Goal: Task Accomplishment & Management: Complete application form

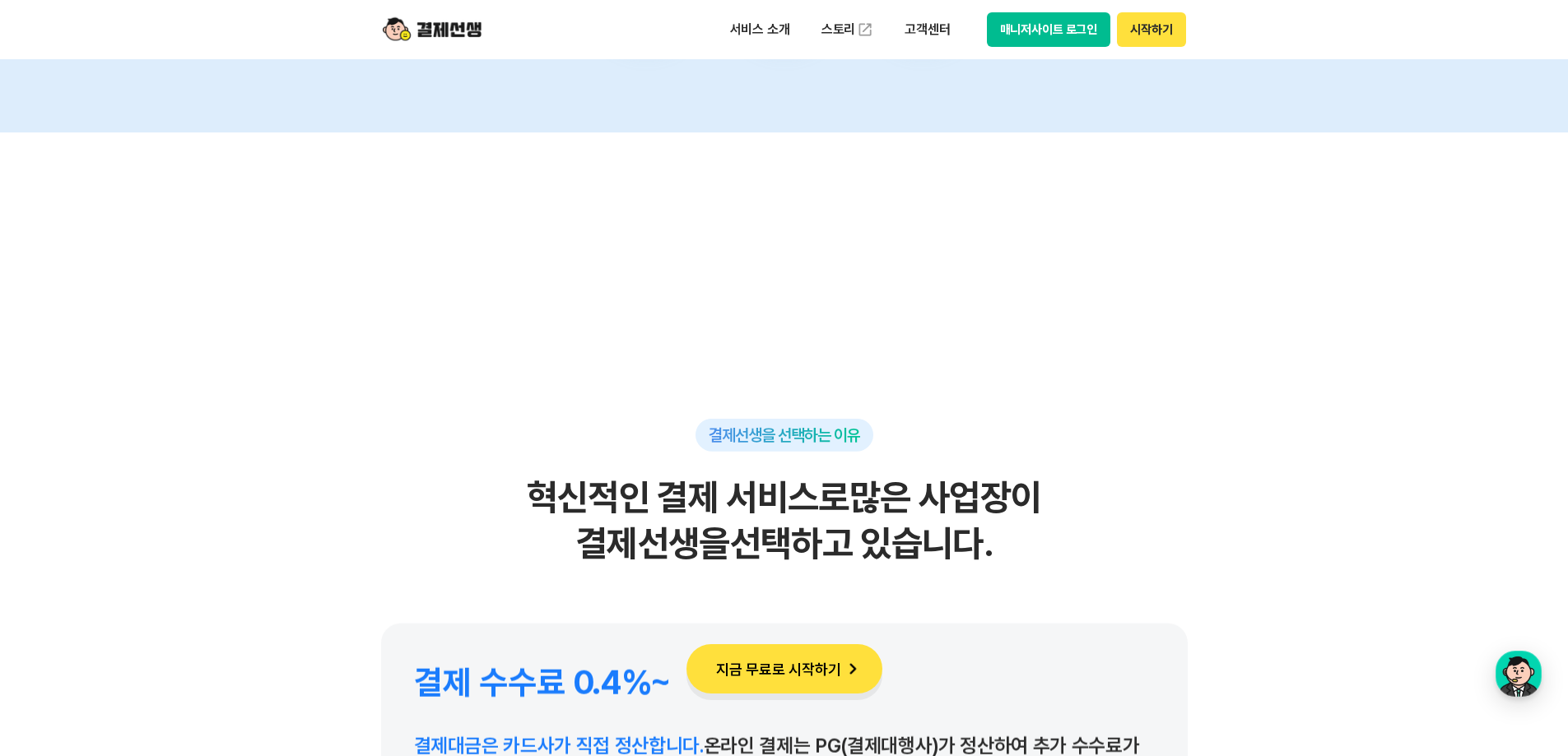
scroll to position [7240, 0]
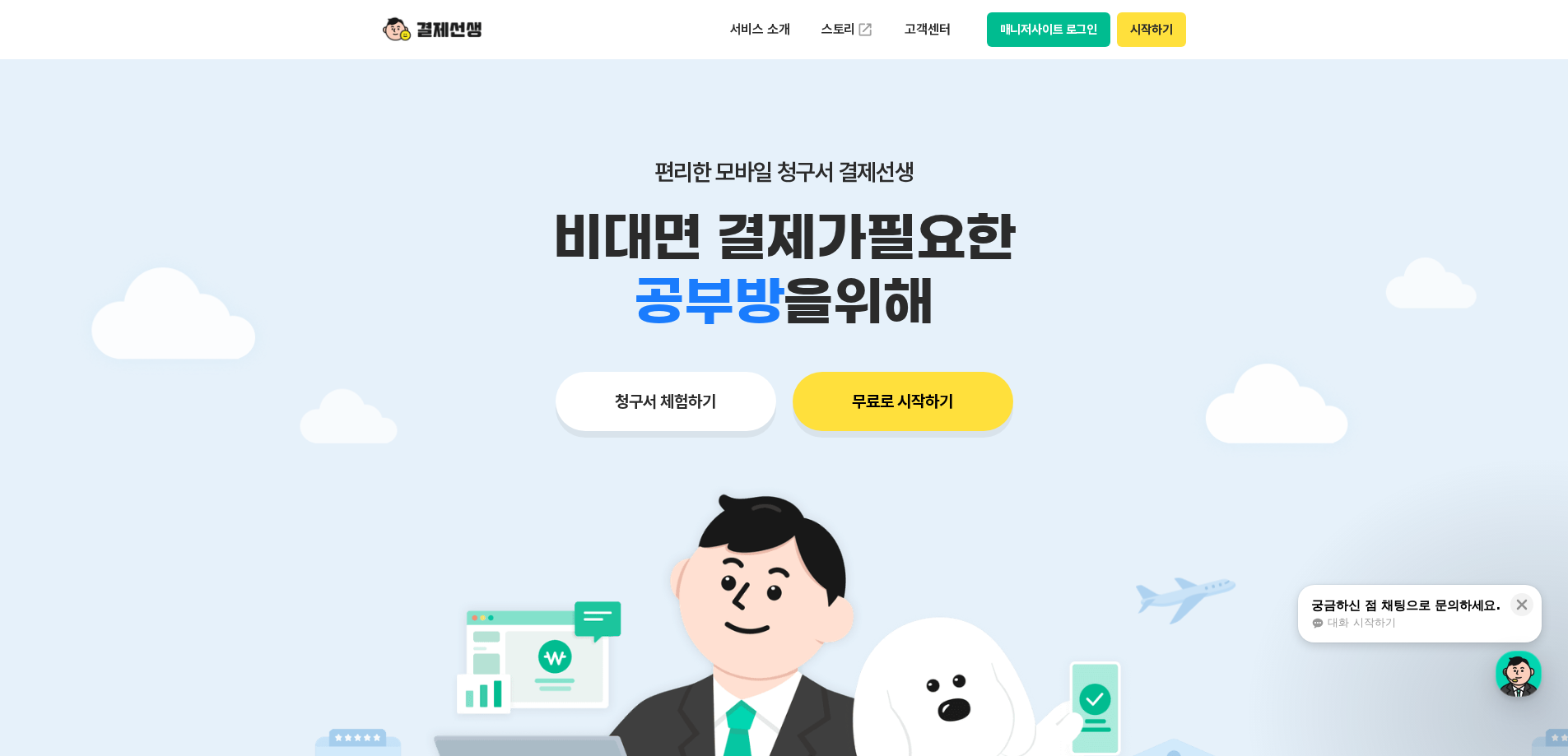
click at [698, 399] on button "청구서 체험하기" at bounding box center [666, 401] width 220 height 59
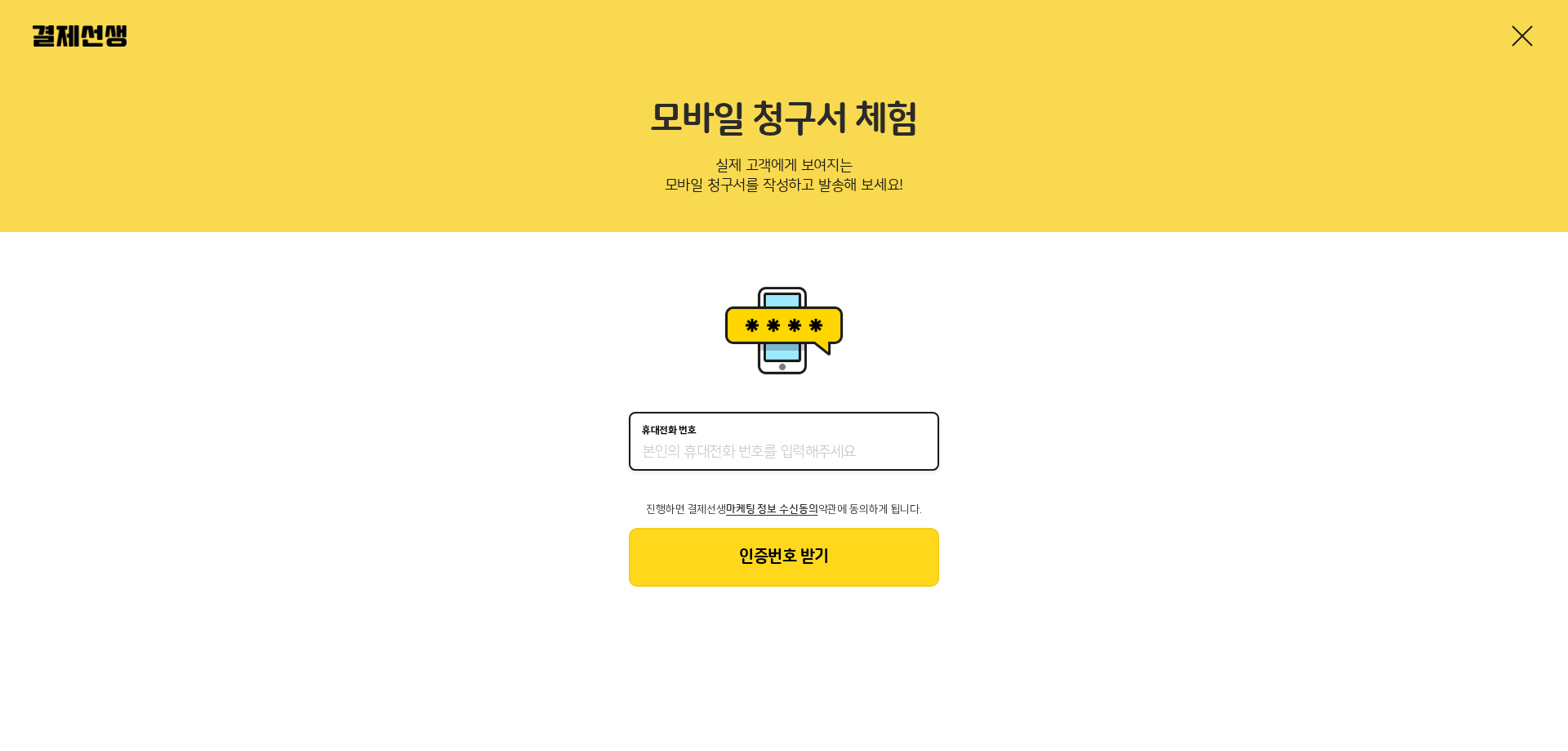
click at [732, 452] on input "휴대전화 번호" at bounding box center [784, 452] width 285 height 20
type input "01064142604"
click at [788, 563] on button "인증번호 받기" at bounding box center [784, 557] width 311 height 59
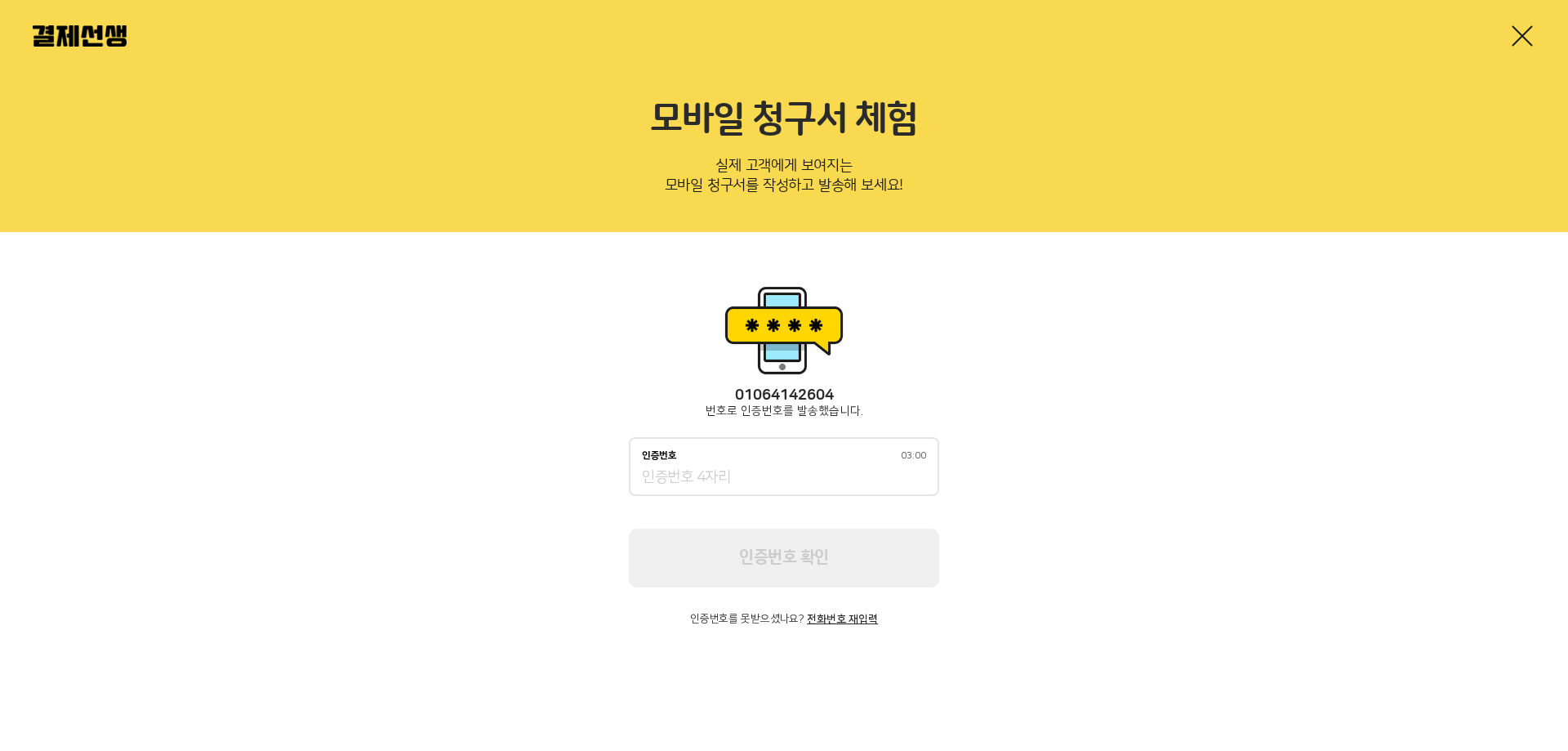
click at [670, 463] on div "인증번호 03:00" at bounding box center [784, 467] width 311 height 59
click at [674, 477] on input "인증번호 03:00" at bounding box center [784, 478] width 285 height 20
click at [836, 482] on input "인증번호 02:45" at bounding box center [784, 478] width 285 height 20
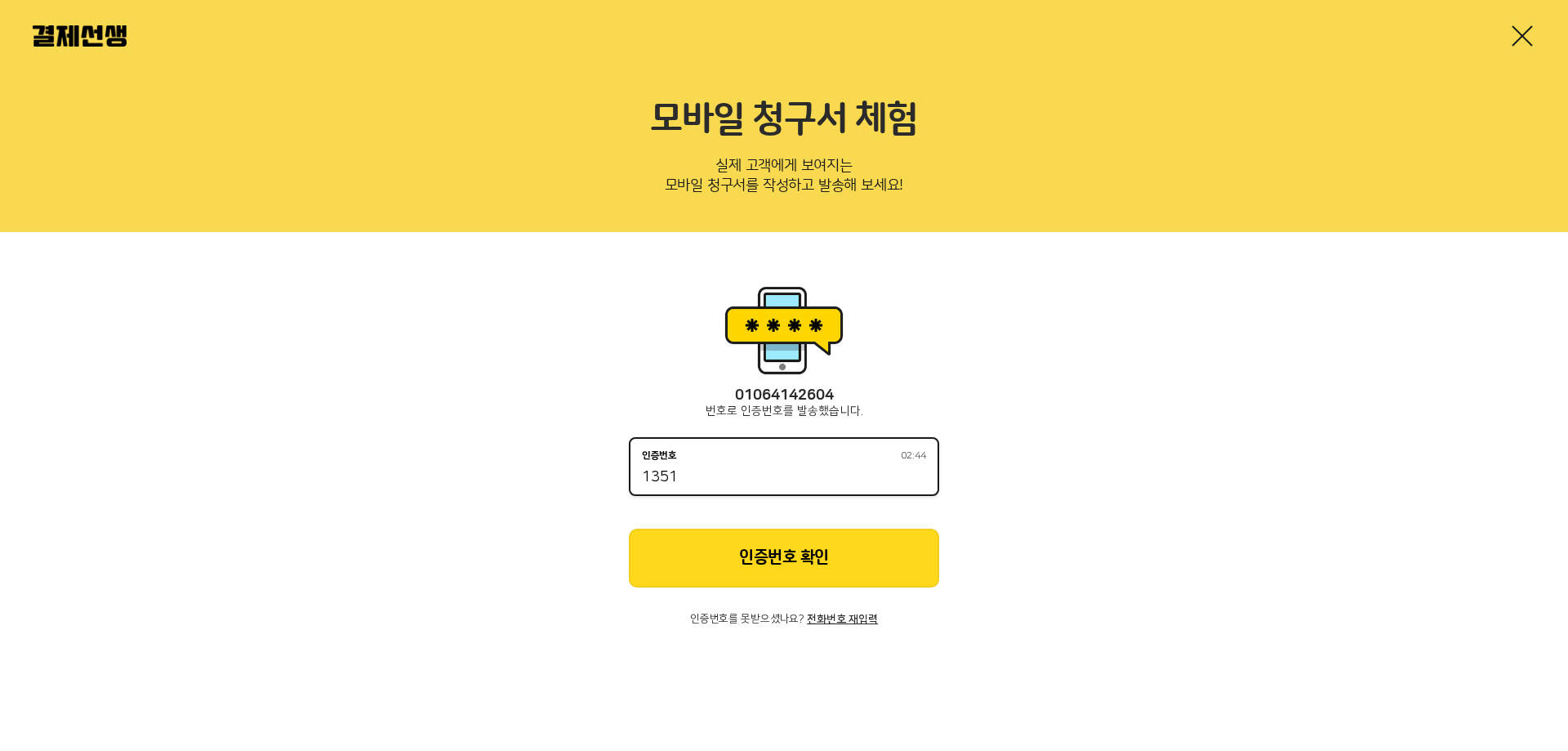
type input "1351"
click at [772, 536] on button "인증번호 확인" at bounding box center [784, 558] width 311 height 59
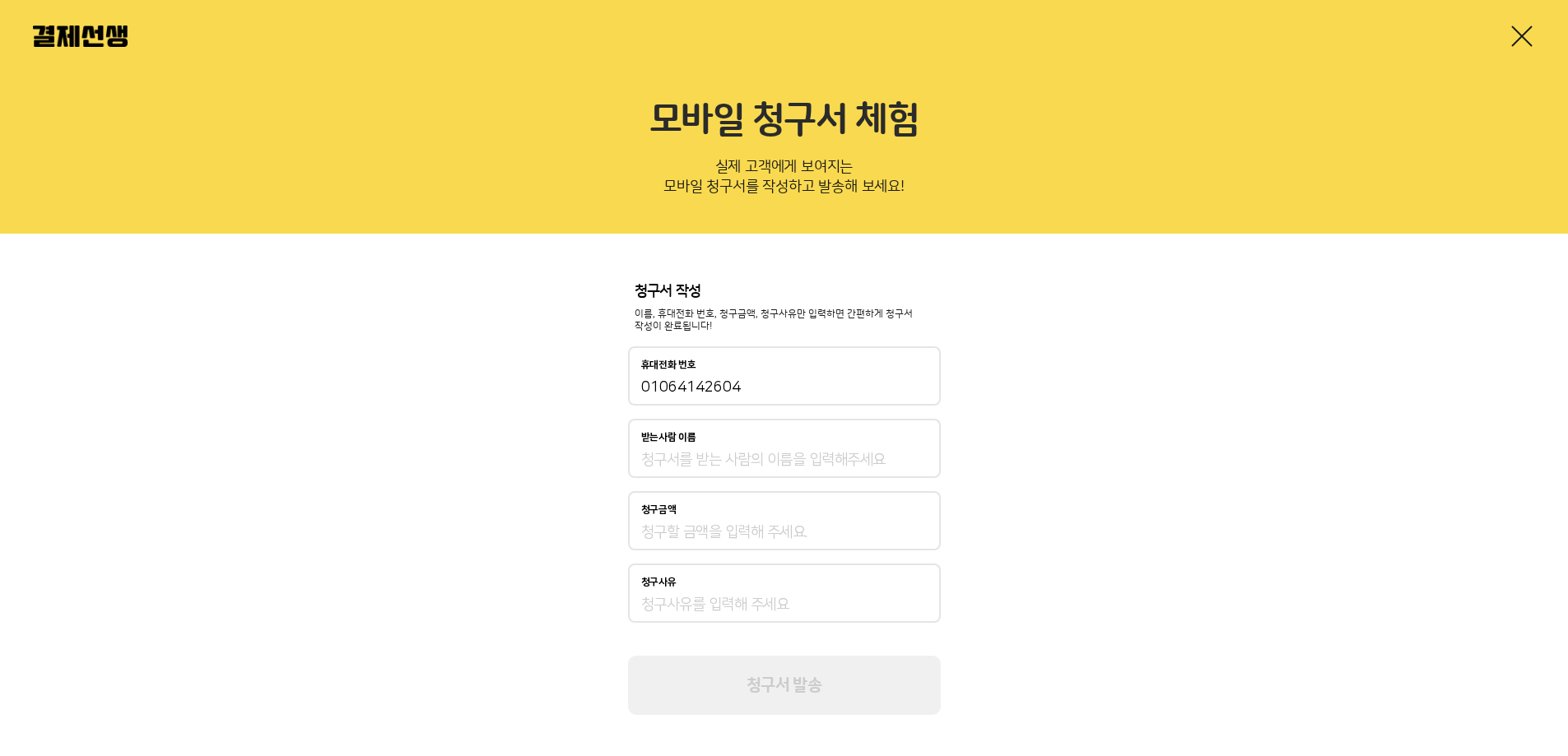
click at [748, 441] on div "받는사람 이름" at bounding box center [784, 437] width 287 height 11
click at [748, 450] on input "받는사람 이름" at bounding box center [784, 460] width 287 height 20
click at [741, 452] on input "받는사람 이름" at bounding box center [784, 460] width 287 height 20
click at [692, 471] on div "받는사람 이름" at bounding box center [784, 448] width 313 height 59
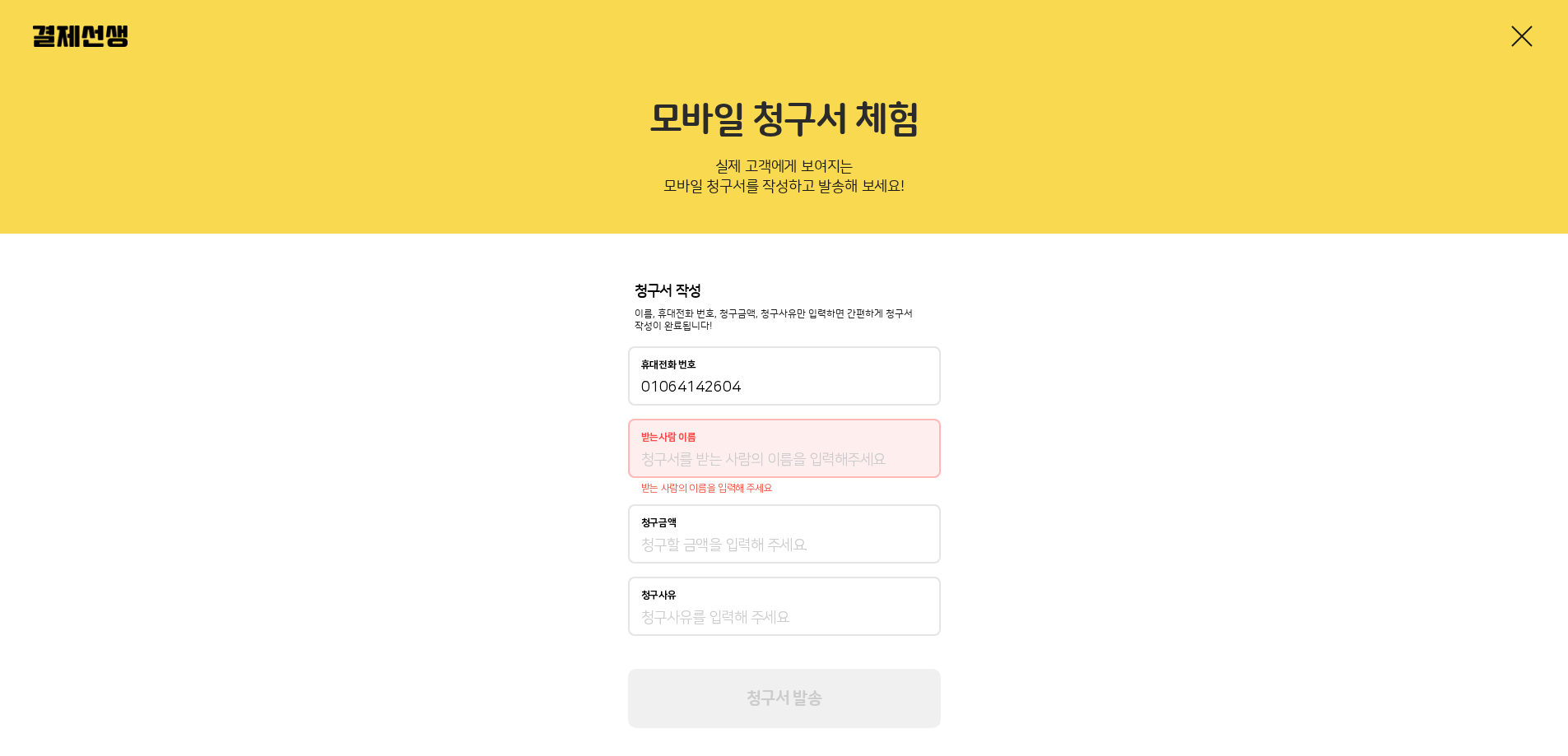
click at [694, 462] on input "받는사람 이름" at bounding box center [784, 460] width 287 height 20
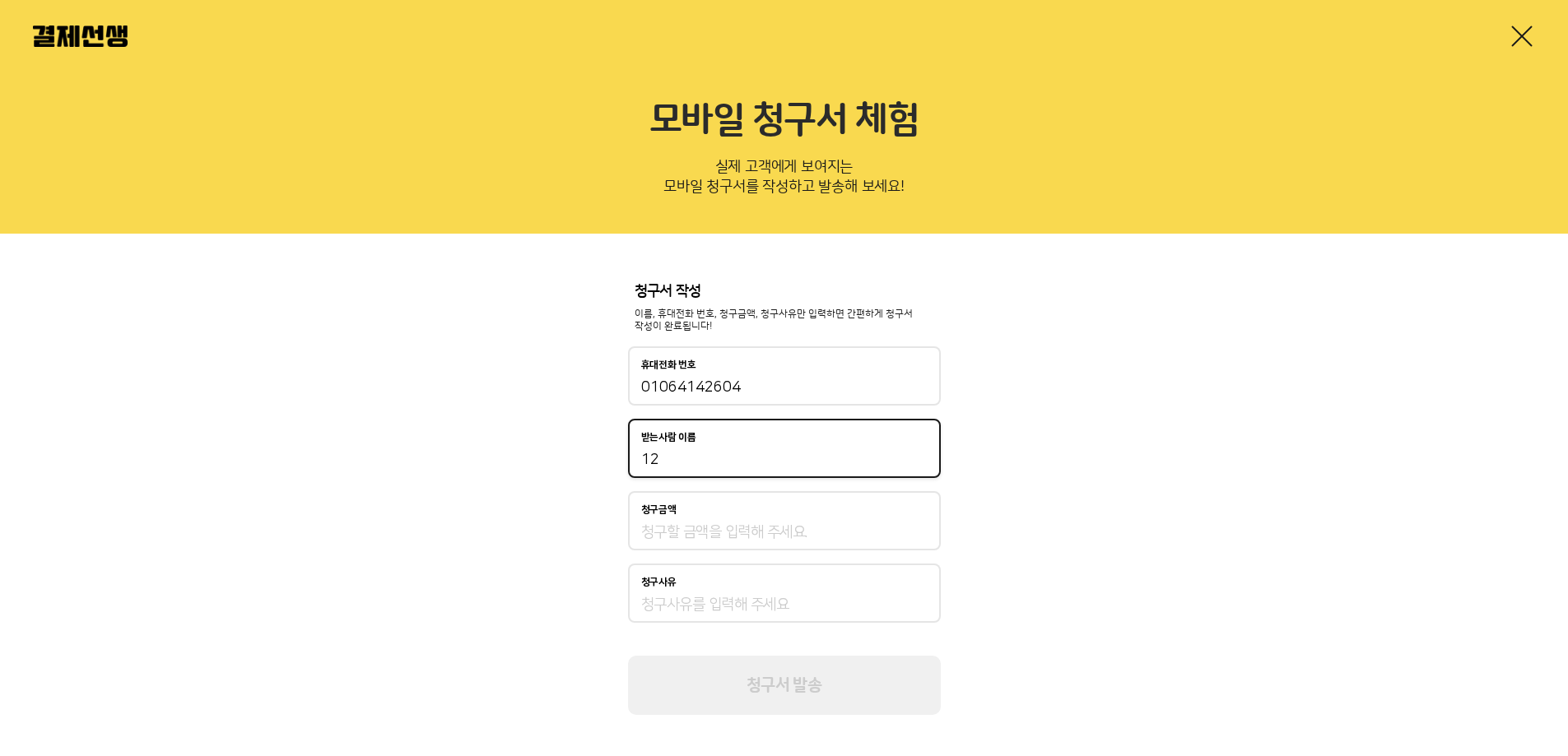
type input "12"
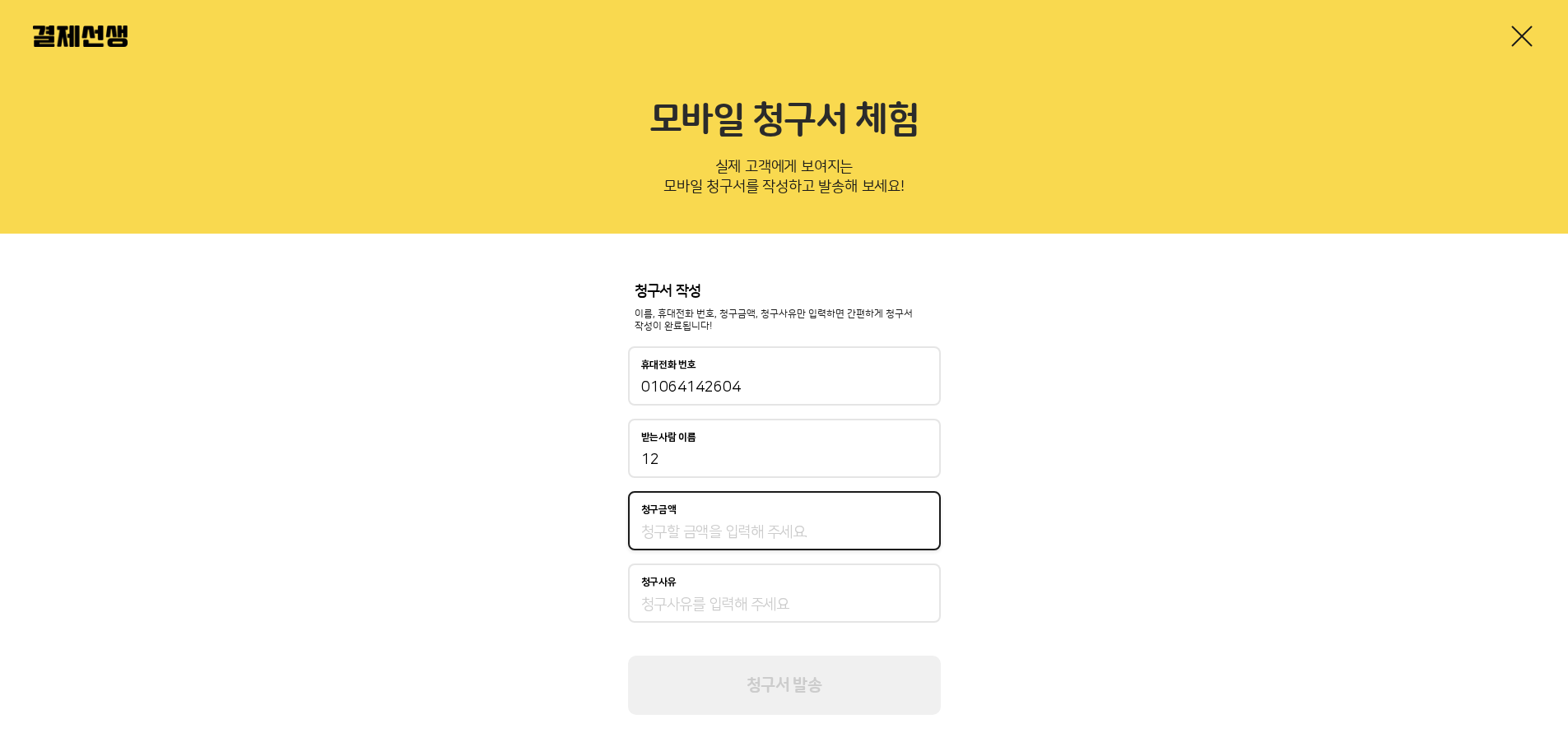
click at [680, 534] on input "청구금액" at bounding box center [784, 532] width 287 height 20
type input "12"
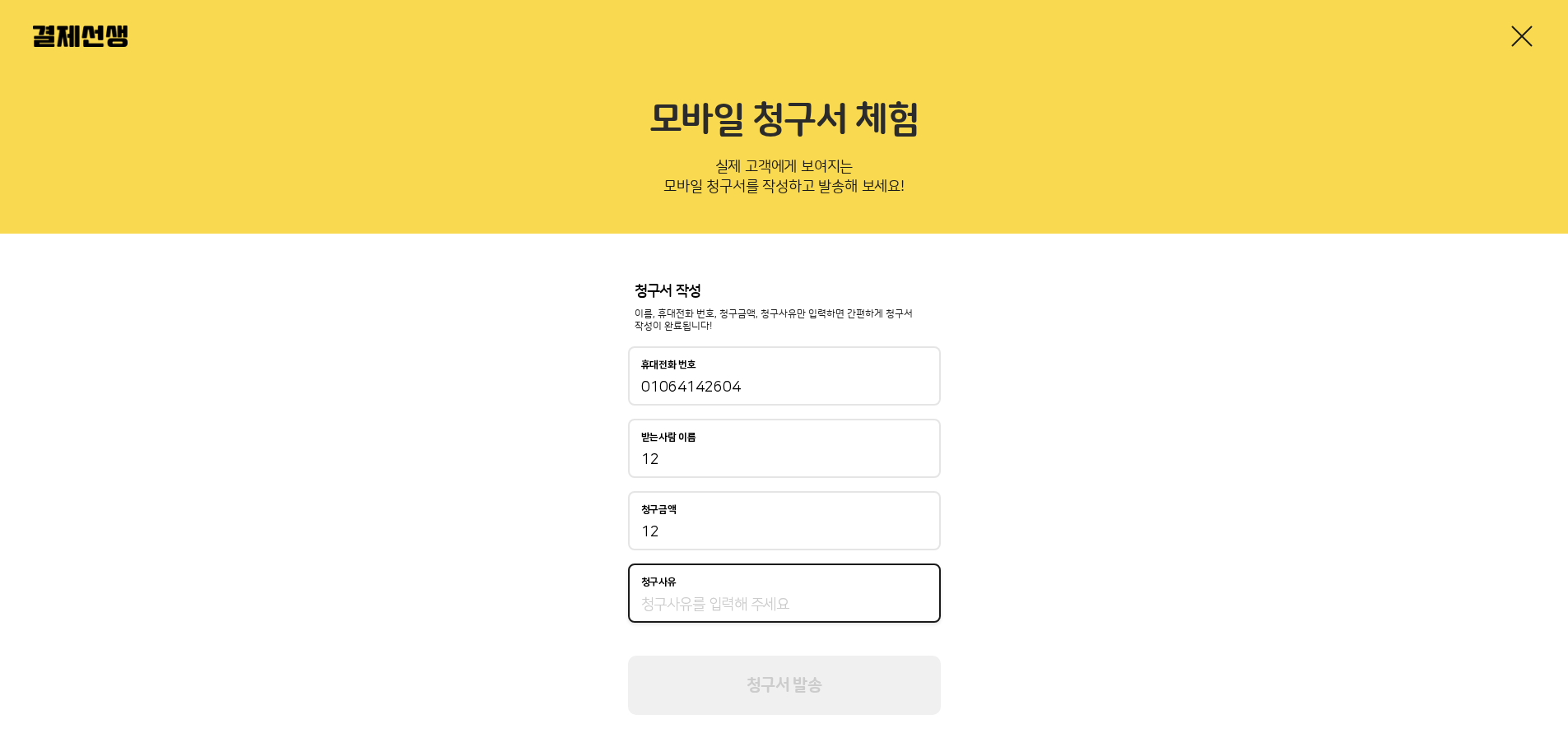
click at [714, 610] on input "청구사유" at bounding box center [784, 605] width 287 height 20
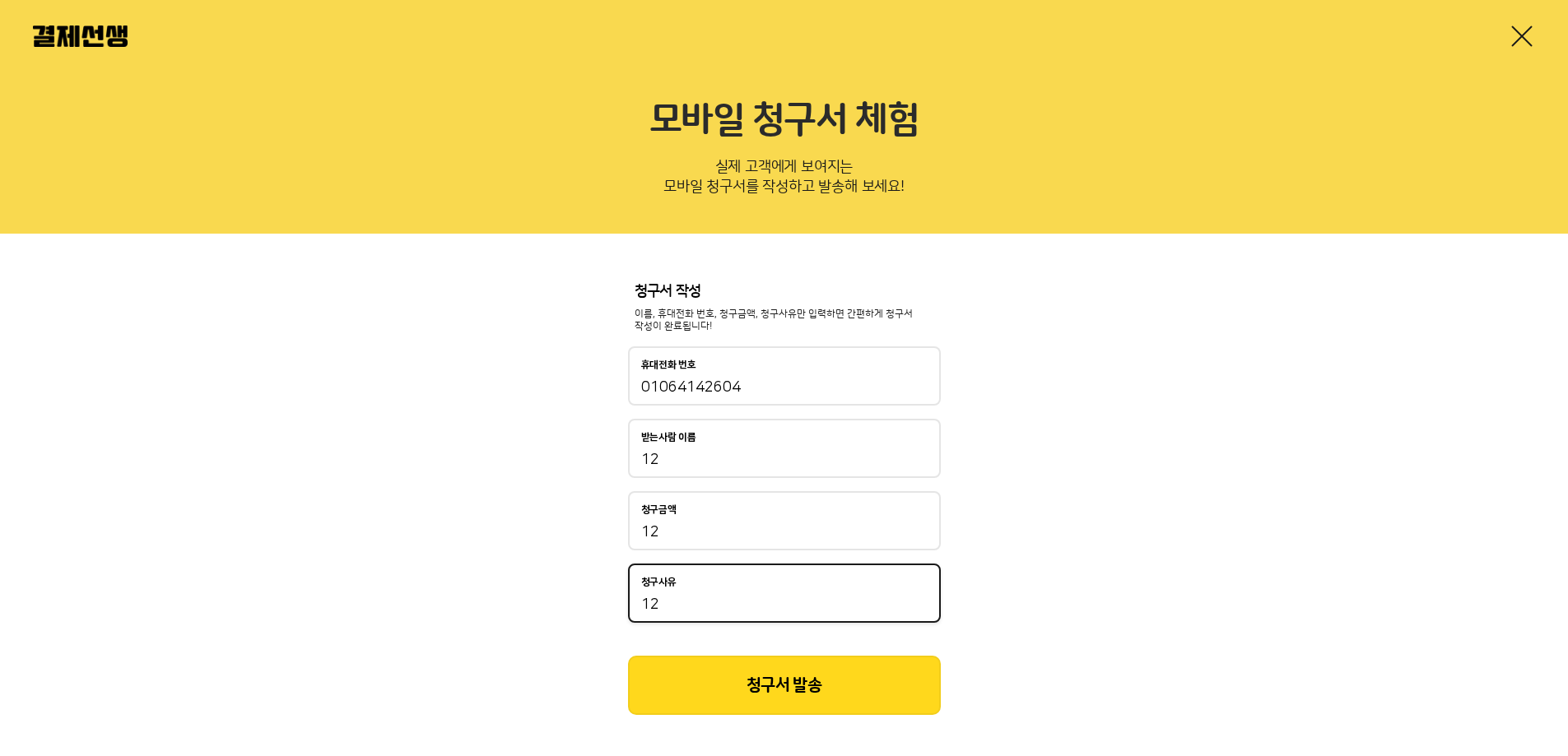
type input "12"
click at [804, 676] on button "청구서 발송" at bounding box center [784, 685] width 313 height 59
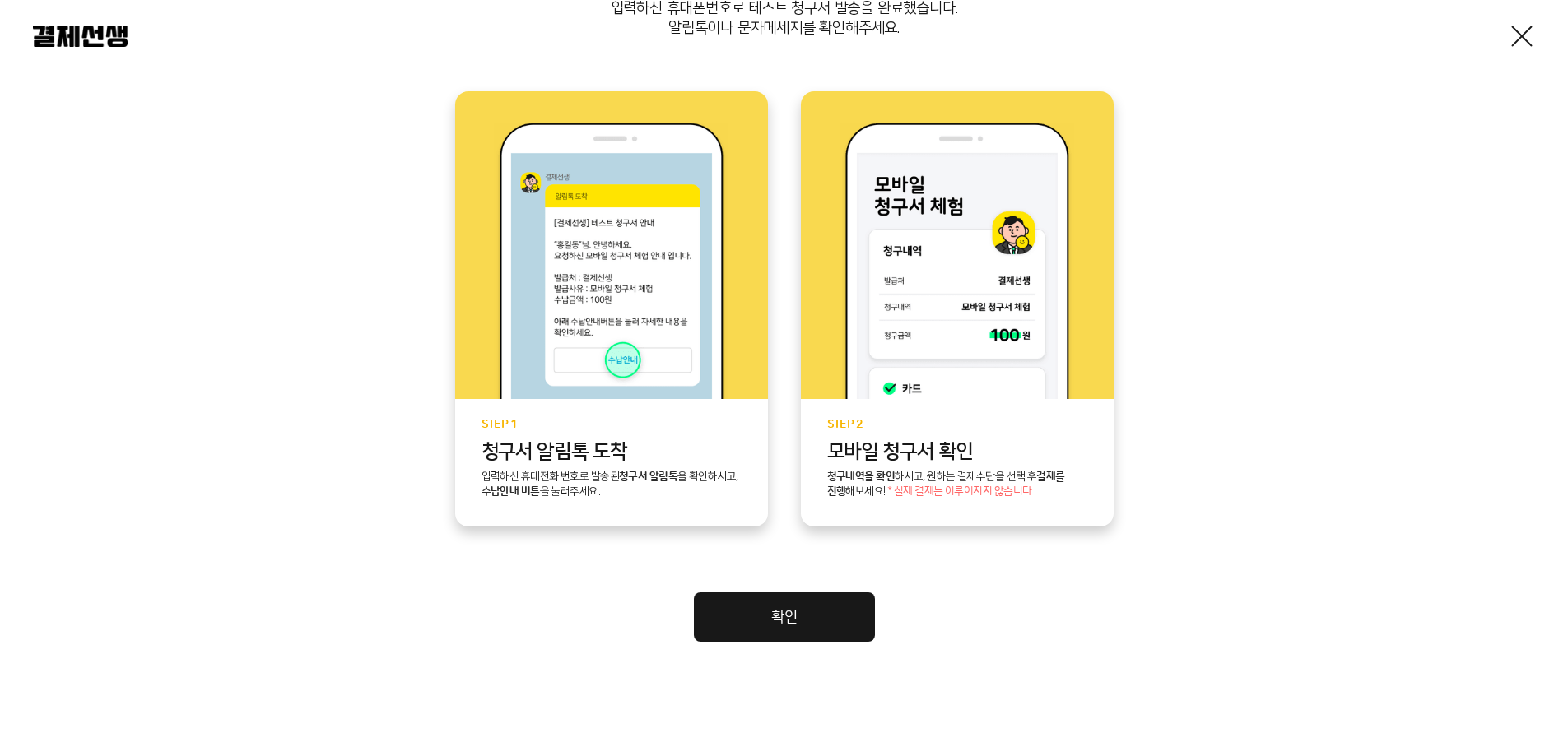
scroll to position [309, 0]
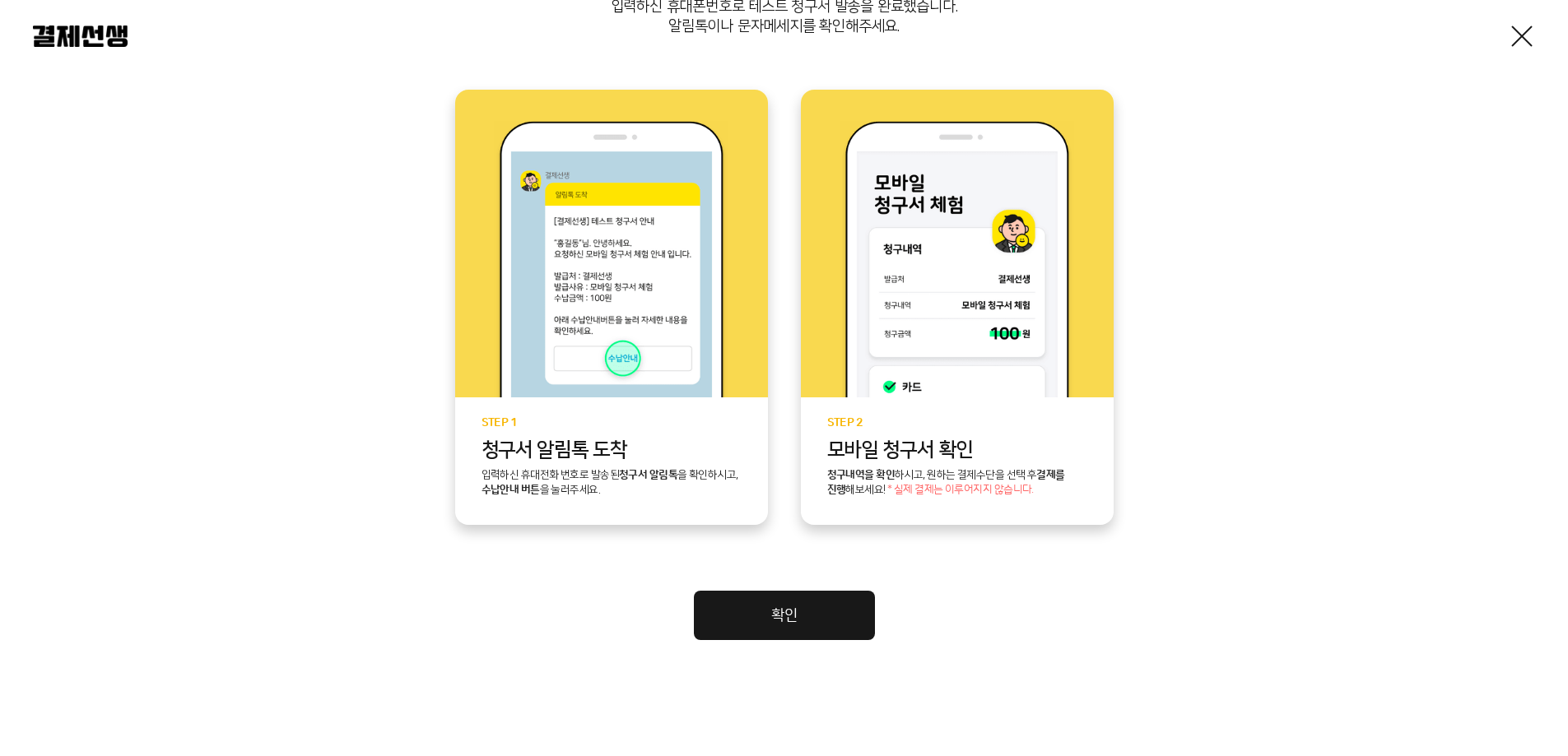
click at [829, 592] on link "확인" at bounding box center [784, 615] width 181 height 49
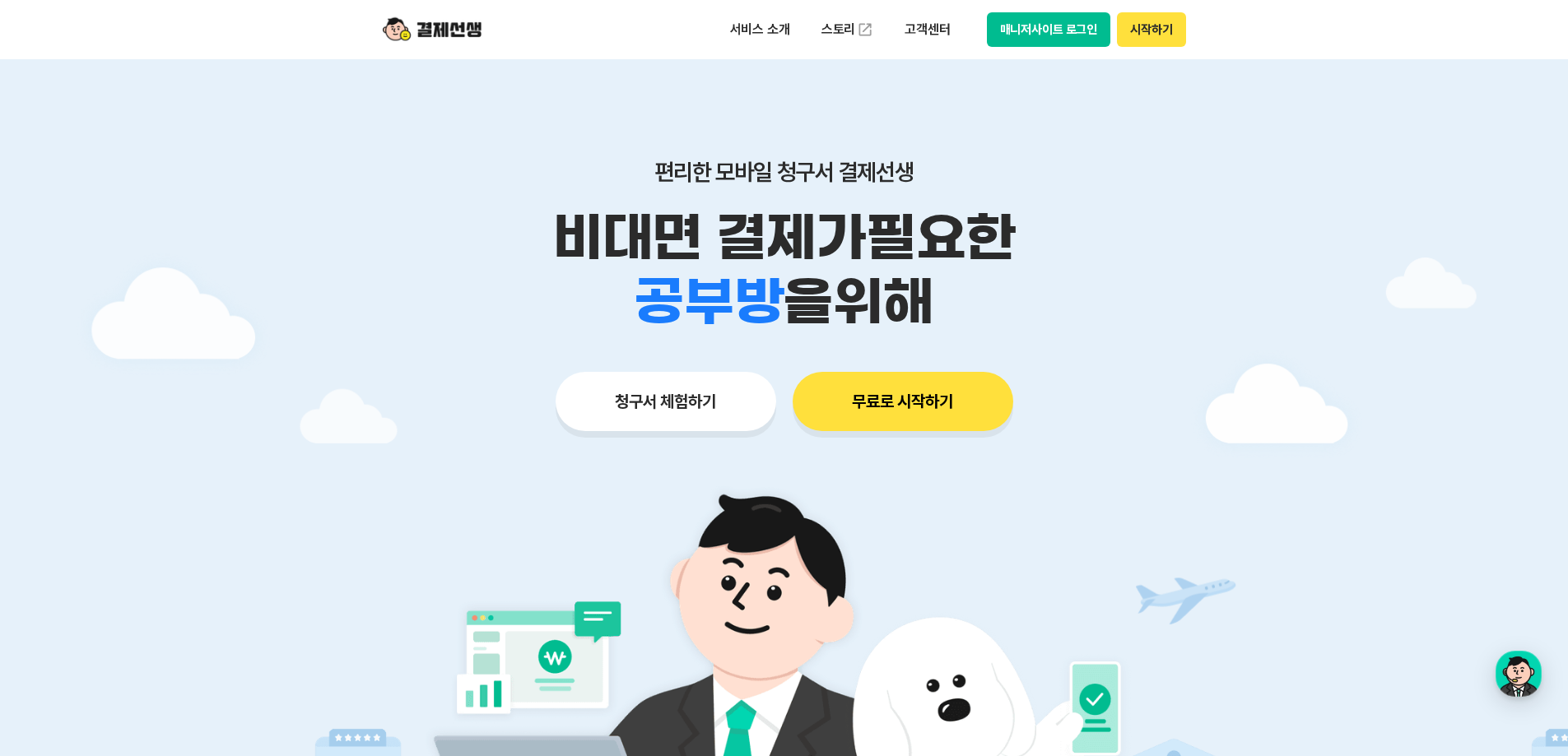
click at [725, 538] on img at bounding box center [784, 697] width 770 height 461
click at [941, 405] on button "무료로 시작하기" at bounding box center [903, 401] width 220 height 59
